Goal: Task Accomplishment & Management: Use online tool/utility

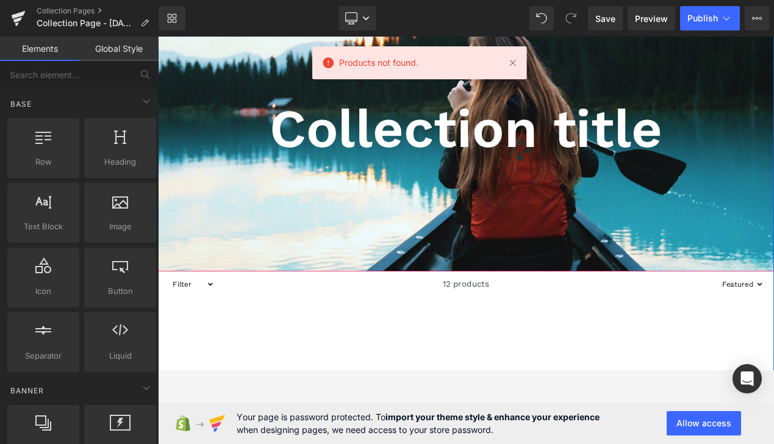
scroll to position [116, 0]
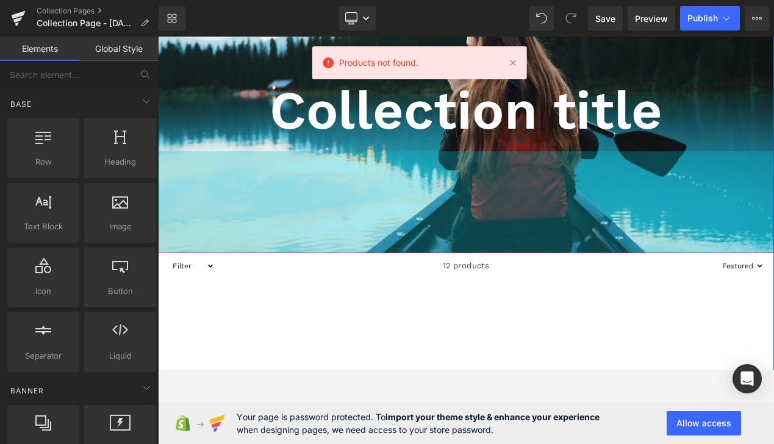
click at [496, 292] on div "Collection title Collection Title Collection Banner 200px" at bounding box center [527, 132] width 738 height 332
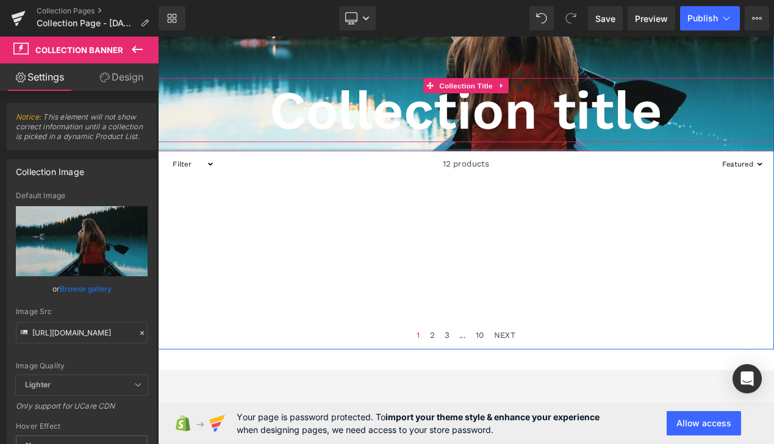
drag, startPoint x: 498, startPoint y: 295, endPoint x: 501, endPoint y: 157, distance: 137.9
click at [501, 154] on div "Collection title Collection Title Collection Banner" at bounding box center [527, 71] width 738 height 210
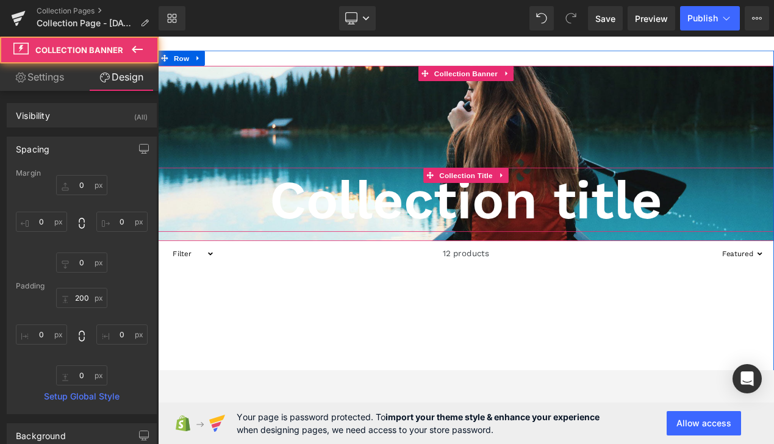
scroll to position [0, 0]
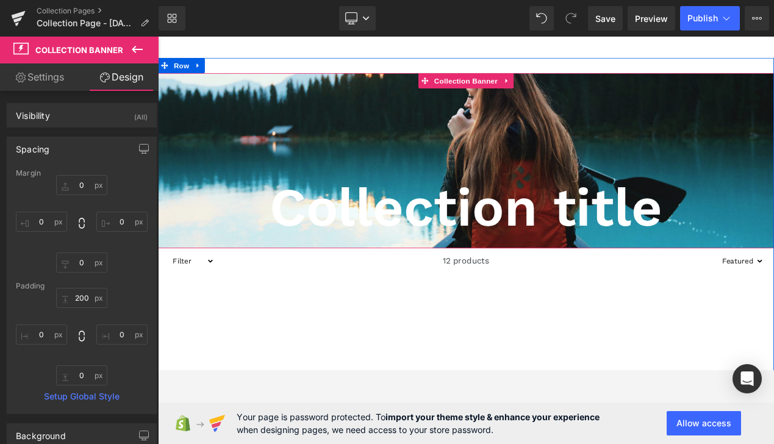
click at [450, 290] on span "Collection title Collection Title" at bounding box center [527, 248] width 738 height 88
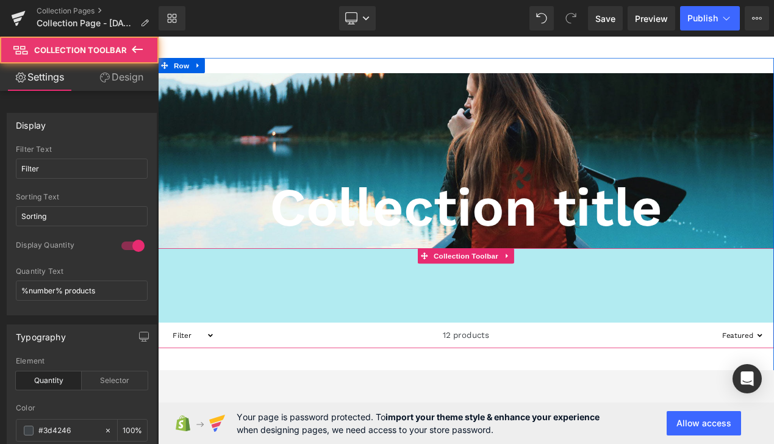
drag, startPoint x: 461, startPoint y: 293, endPoint x: 459, endPoint y: 381, distance: 87.9
click at [459, 382] on div "Filter 12 products Sorting Best selling Featured Alphabetically, A-Z Alphabetic…" at bounding box center [527, 352] width 738 height 120
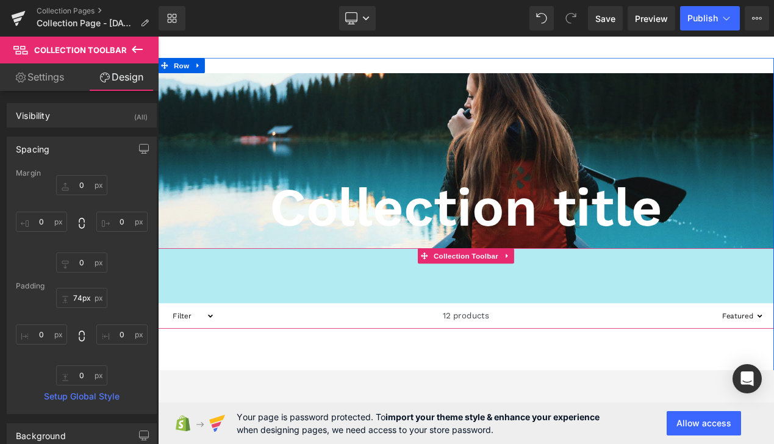
type input "76px"
drag, startPoint x: 436, startPoint y: 292, endPoint x: 431, endPoint y: 250, distance: 42.4
click at [431, 250] on div "Collection title Collection Title Collection Banner Filter 12 products Sorting …" at bounding box center [527, 335] width 738 height 507
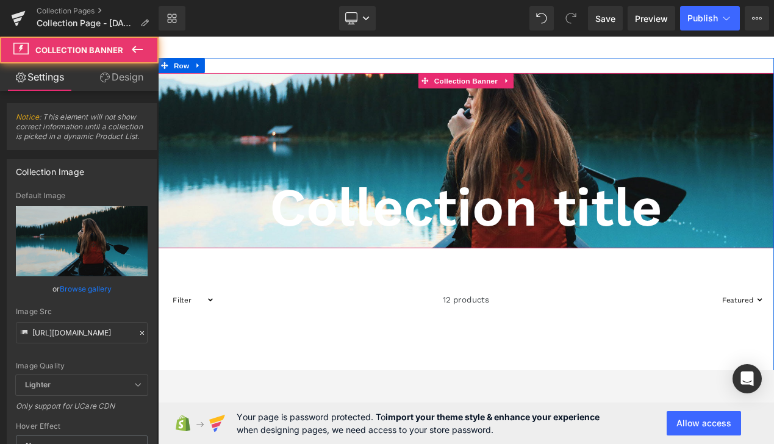
click at [473, 289] on span "Collection title Collection Title" at bounding box center [527, 248] width 738 height 88
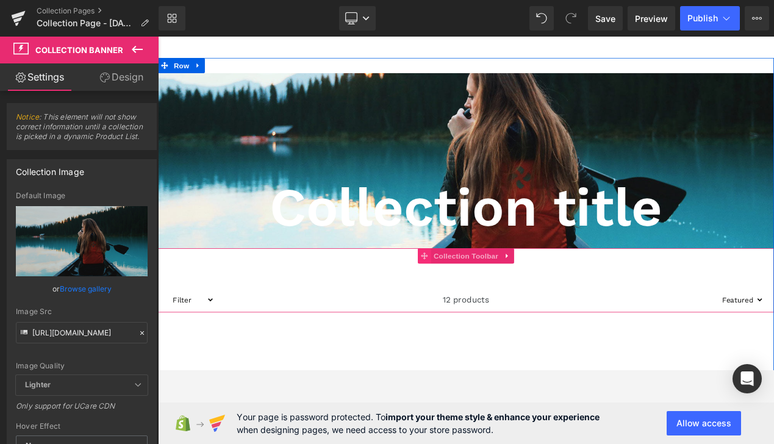
click at [472, 292] on span at bounding box center [477, 301] width 16 height 18
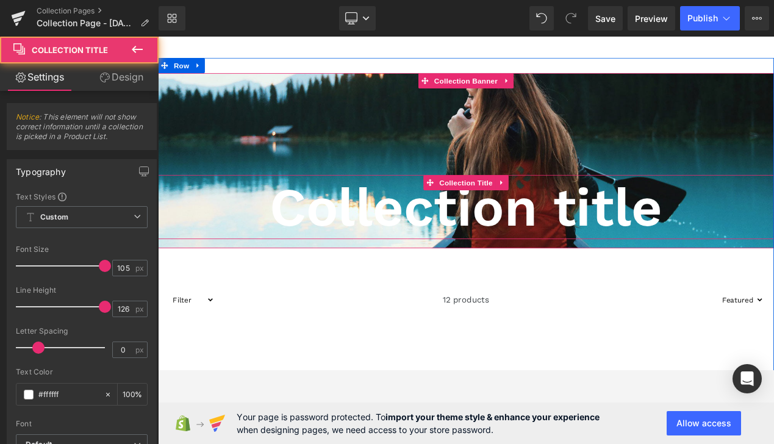
click at [451, 267] on h1 "Collection title" at bounding box center [527, 242] width 738 height 77
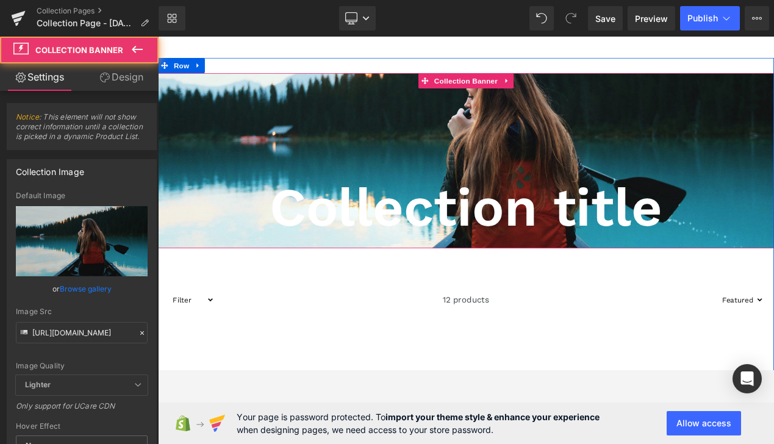
click at [448, 289] on span "Collection title Collection Title" at bounding box center [527, 248] width 738 height 88
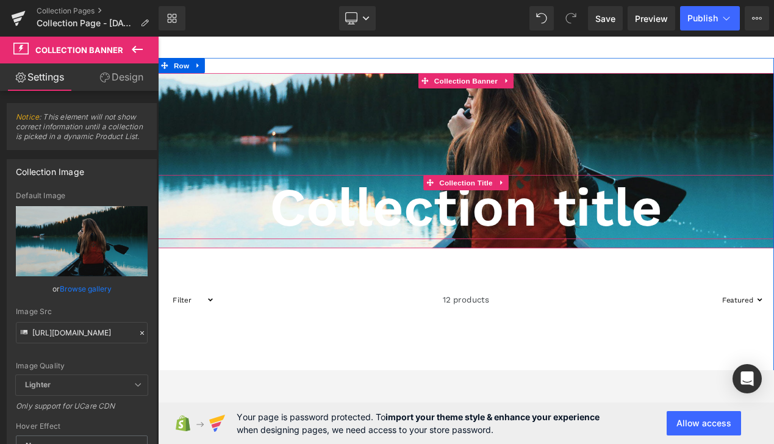
click at [434, 253] on h1 "Collection title" at bounding box center [527, 242] width 738 height 77
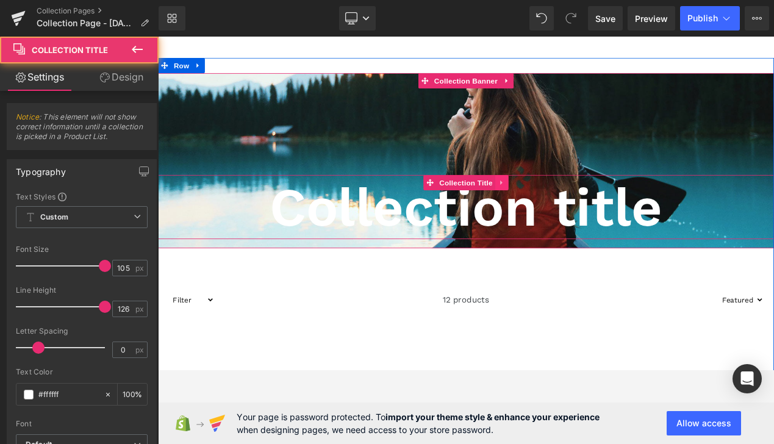
click at [570, 209] on icon at bounding box center [570, 213] width 9 height 9
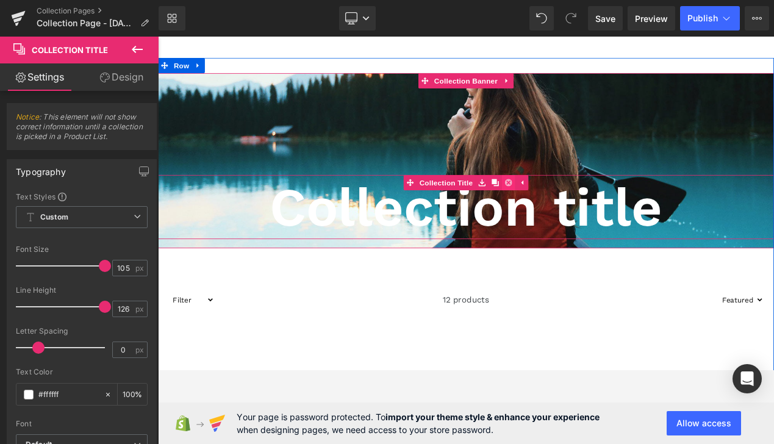
click at [581, 213] on icon at bounding box center [577, 213] width 9 height 9
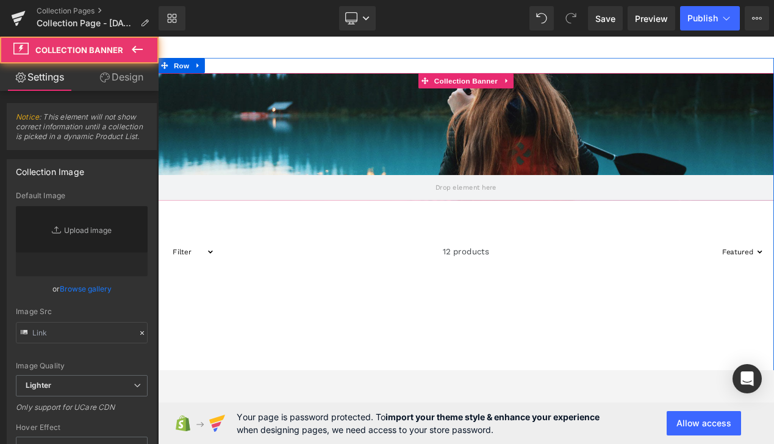
type input "[URL][DOMAIN_NAME]"
click at [563, 192] on div at bounding box center [527, 158] width 738 height 153
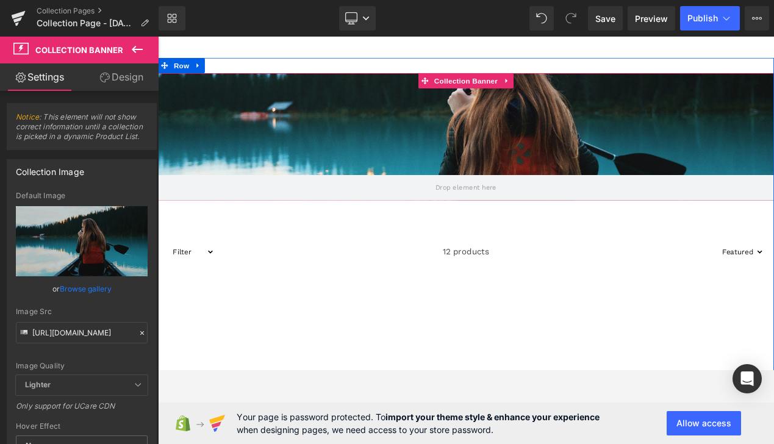
click at [527, 150] on div at bounding box center [527, 158] width 738 height 153
click at [422, 171] on div at bounding box center [527, 158] width 738 height 153
click at [194, 138] on div at bounding box center [527, 158] width 738 height 153
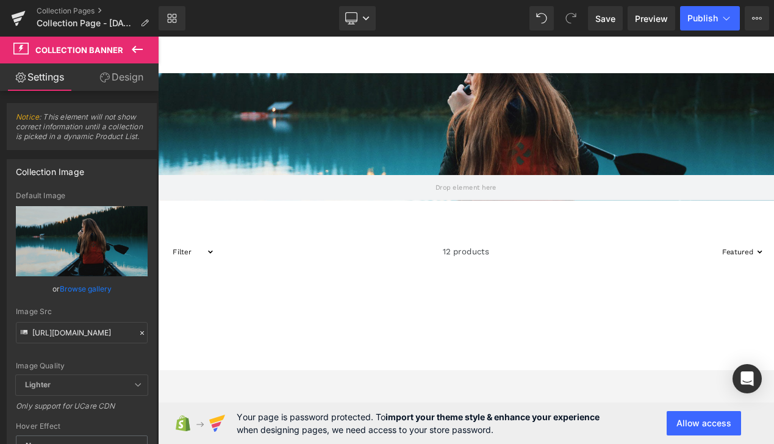
click at [135, 48] on icon at bounding box center [137, 49] width 15 height 15
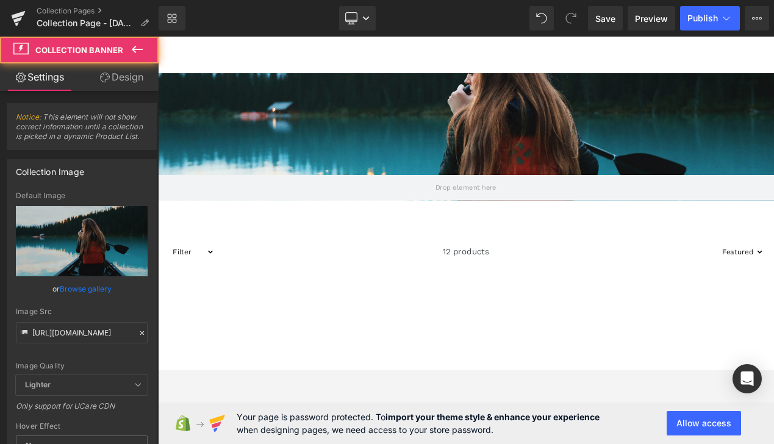
click at [197, 110] on div at bounding box center [527, 158] width 738 height 153
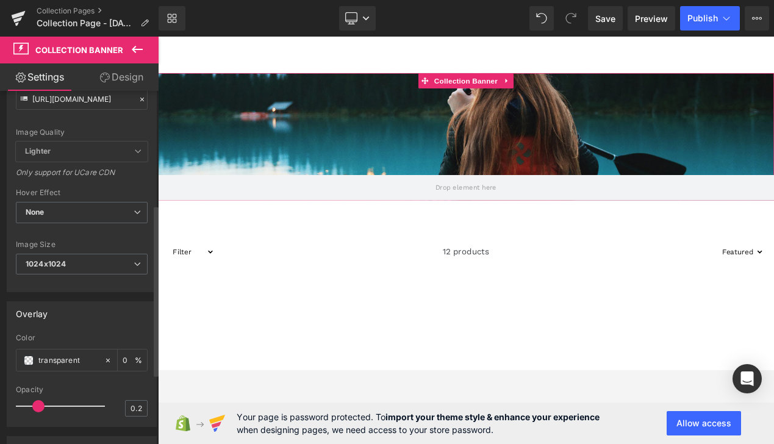
scroll to position [235, 0]
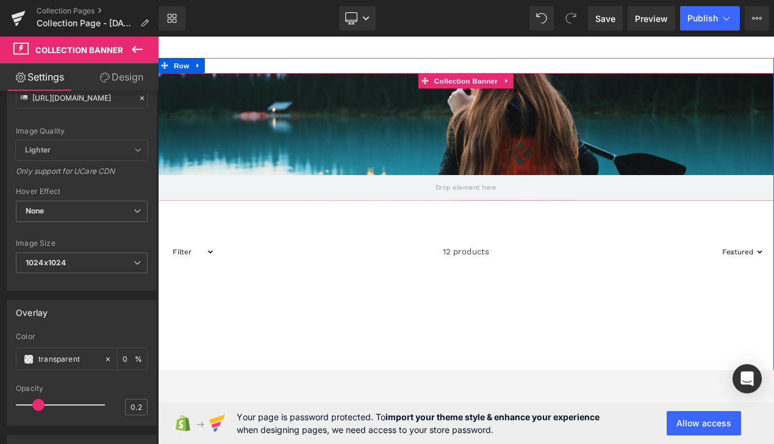
click at [492, 129] on div at bounding box center [527, 158] width 738 height 153
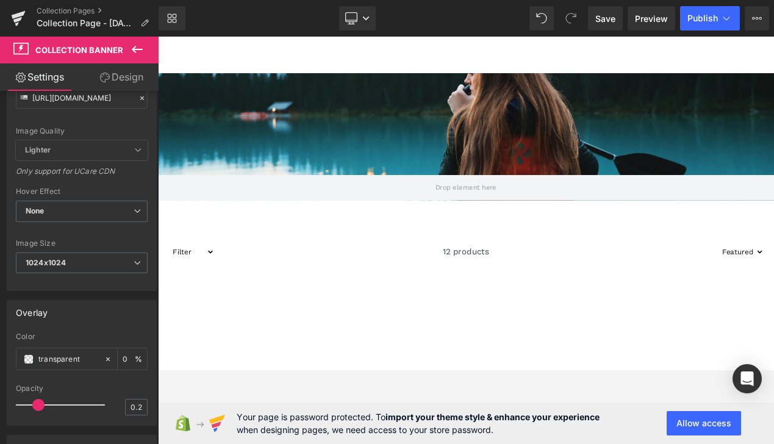
click at [134, 52] on icon at bounding box center [137, 49] width 15 height 15
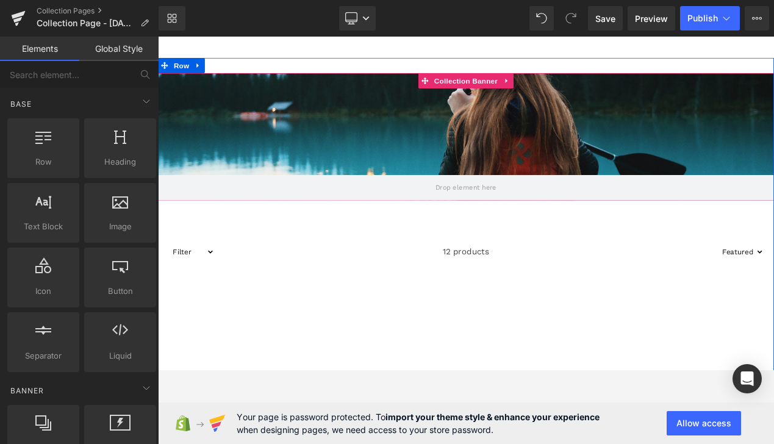
click at [253, 150] on div at bounding box center [527, 158] width 738 height 153
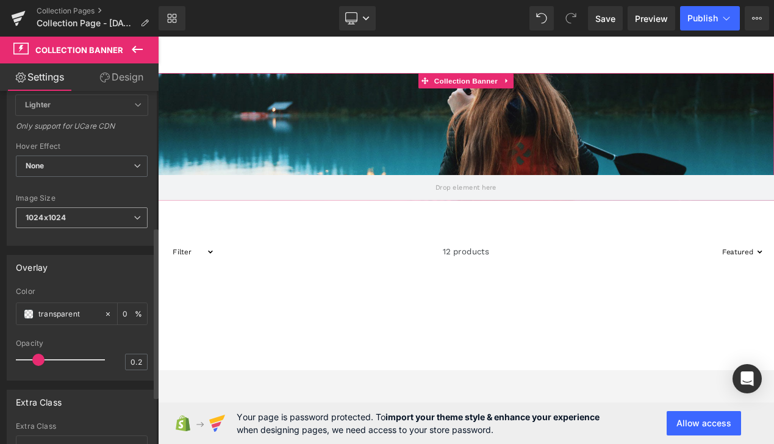
scroll to position [281, 0]
click at [113, 210] on span "1024x1024" at bounding box center [82, 217] width 132 height 21
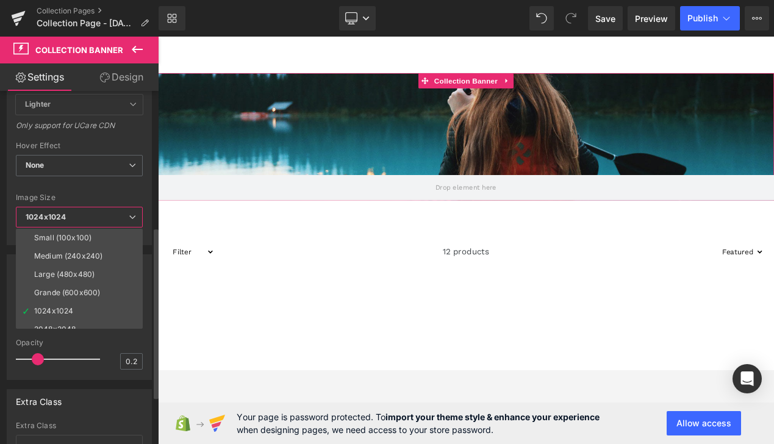
click at [113, 210] on span "1024x1024" at bounding box center [79, 217] width 127 height 21
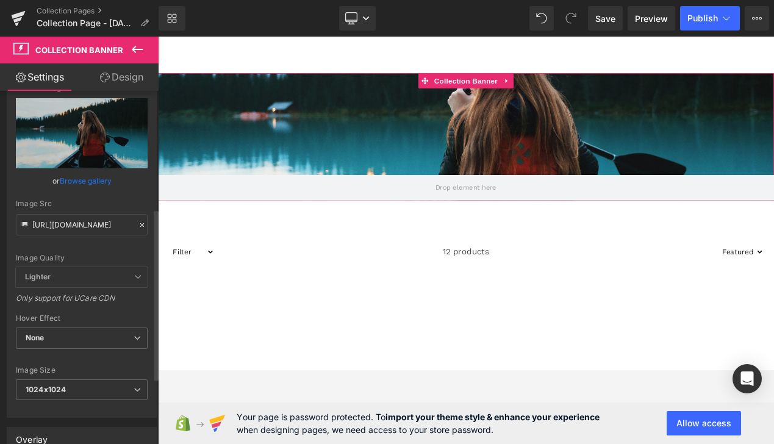
scroll to position [0, 0]
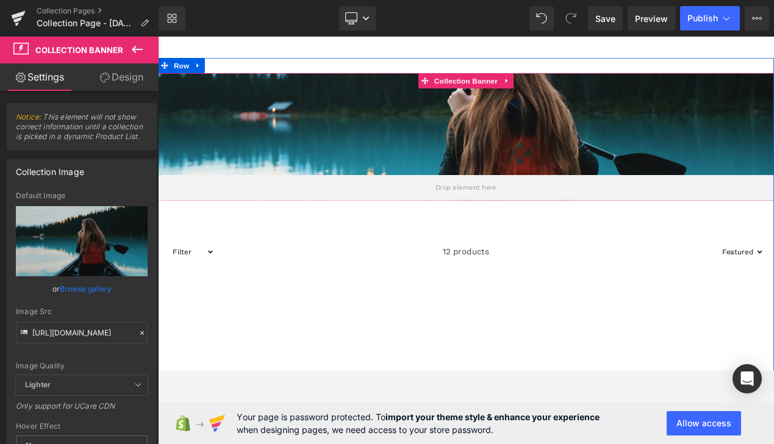
click at [349, 171] on div at bounding box center [527, 158] width 738 height 153
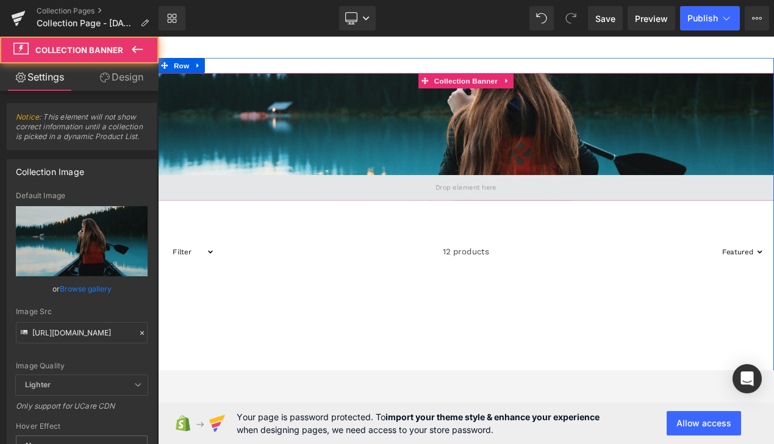
click at [494, 204] on span at bounding box center [527, 219] width 738 height 31
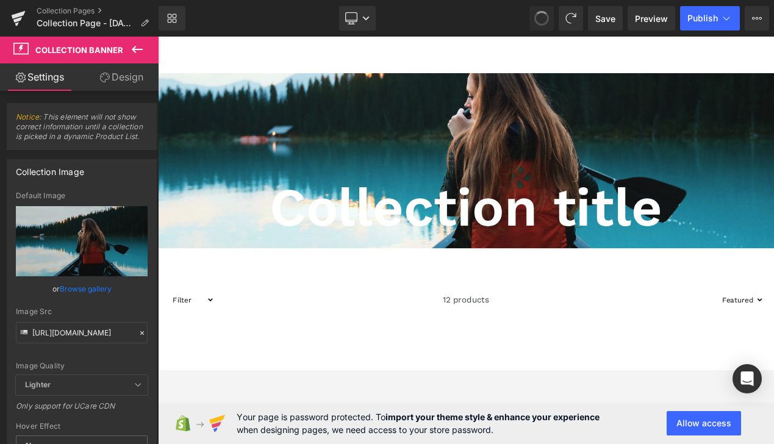
click at [547, 19] on span at bounding box center [542, 18] width 16 height 16
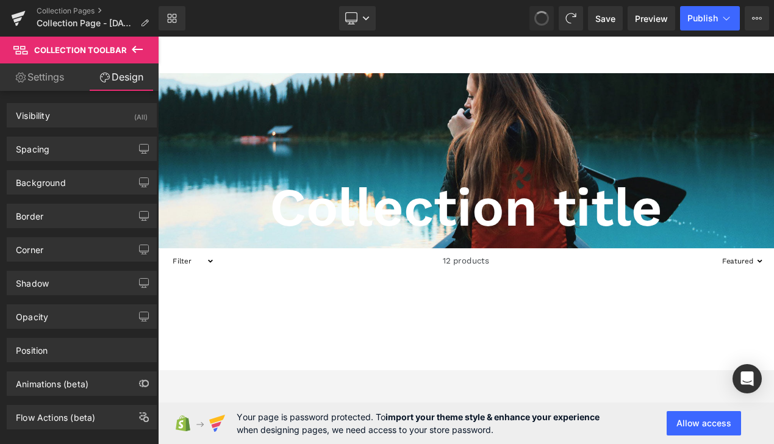
click at [547, 19] on span at bounding box center [542, 18] width 16 height 16
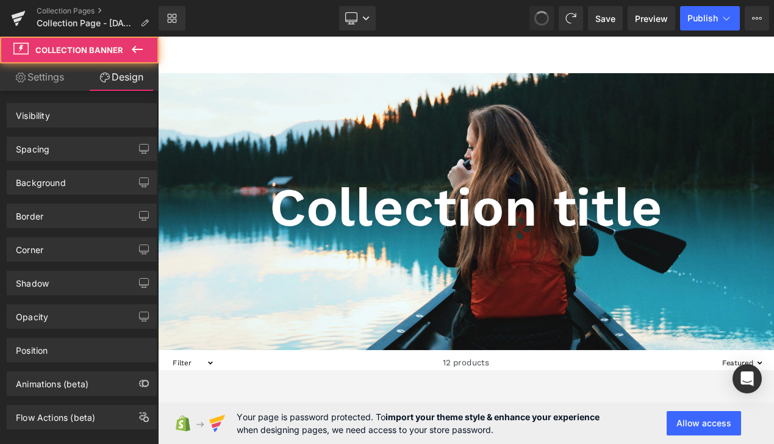
click at [547, 19] on span at bounding box center [542, 18] width 16 height 16
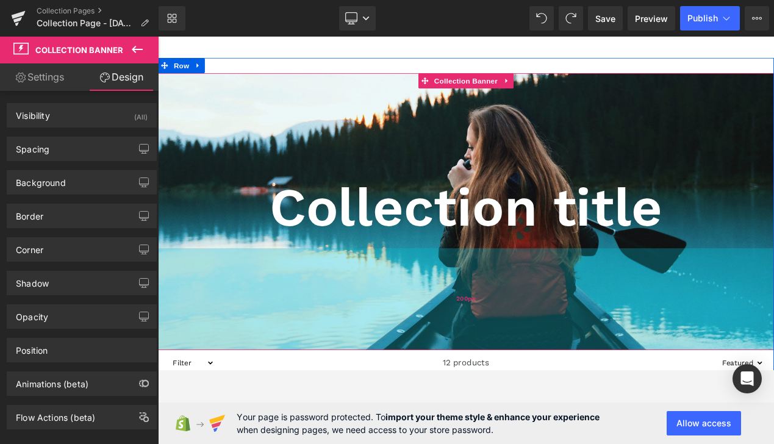
click at [445, 361] on div "200px" at bounding box center [527, 353] width 738 height 122
click at [444, 350] on div "200px" at bounding box center [527, 353] width 738 height 122
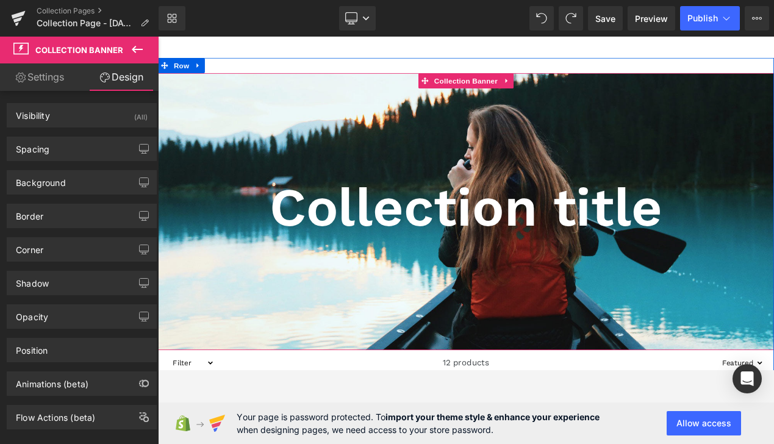
click at [417, 264] on h1 "Collection title" at bounding box center [527, 242] width 738 height 77
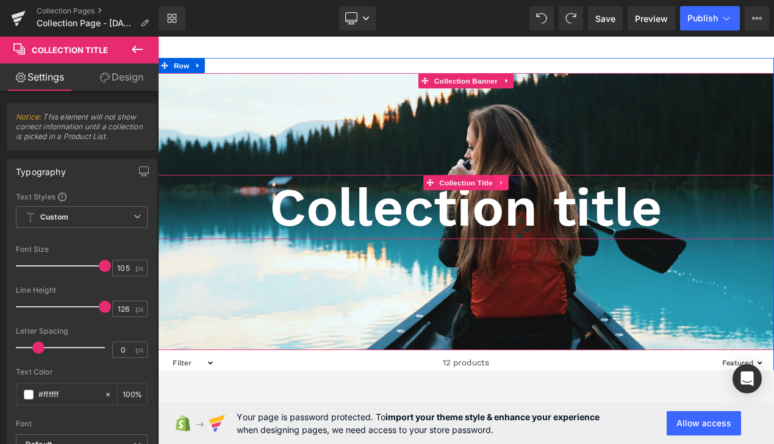
click at [570, 210] on icon at bounding box center [570, 213] width 9 height 9
click at [575, 211] on icon at bounding box center [577, 213] width 9 height 9
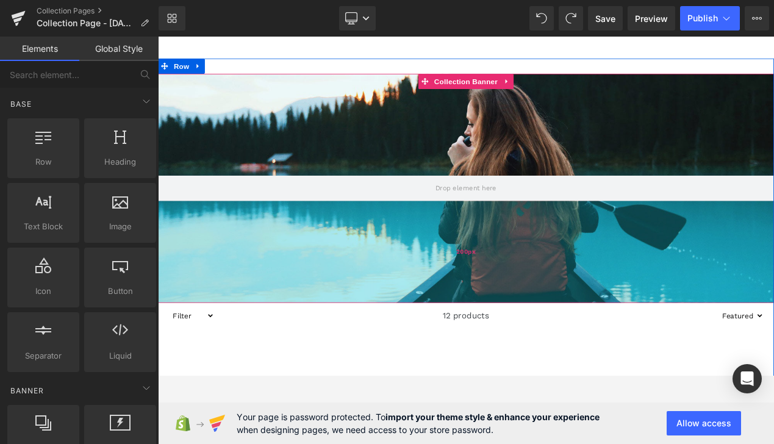
click at [510, 328] on div "200px" at bounding box center [527, 295] width 738 height 122
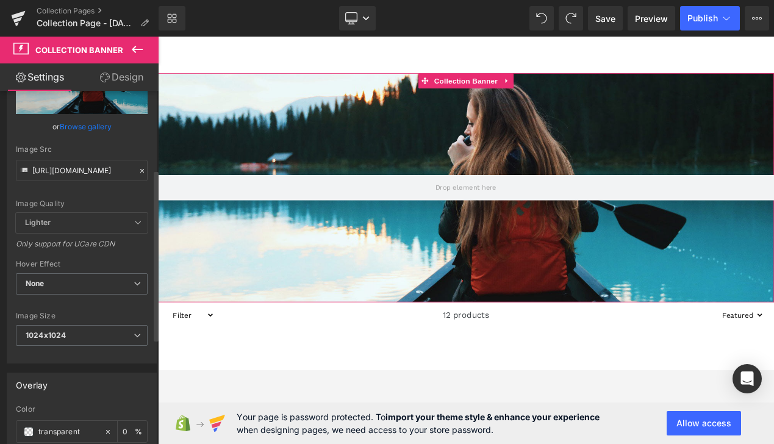
scroll to position [164, 0]
